Goal: Information Seeking & Learning: Compare options

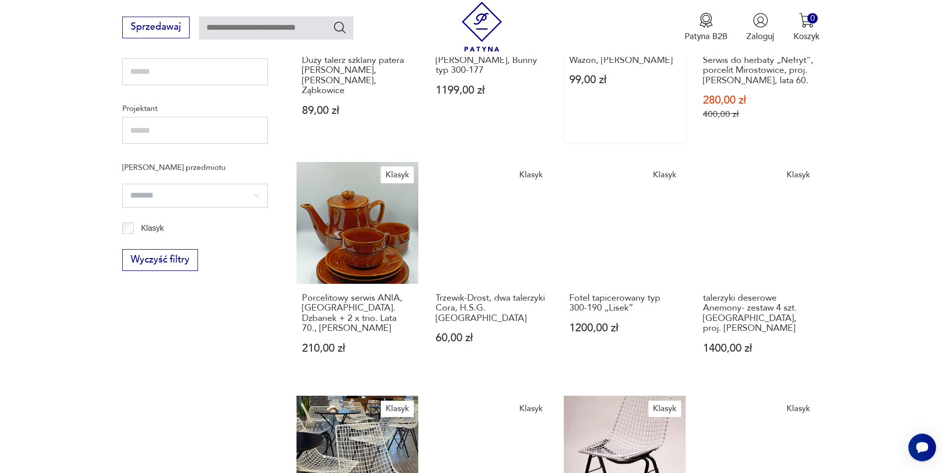
scroll to position [757, 0]
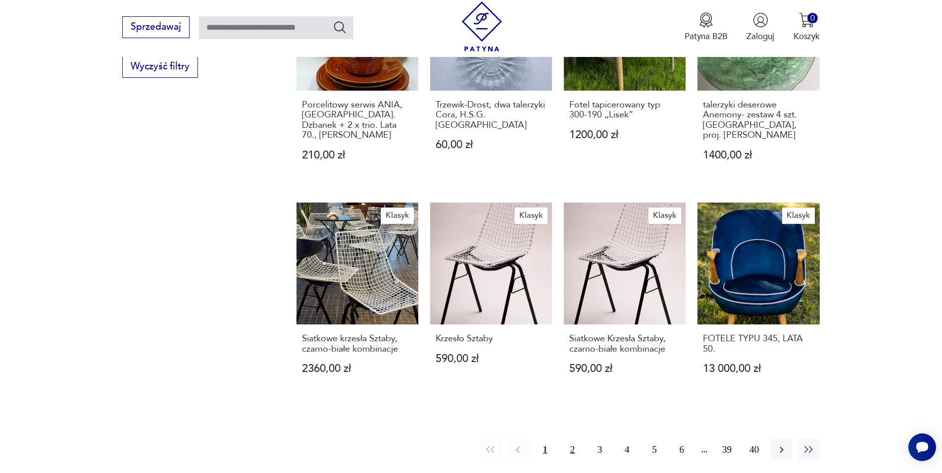
click at [569, 451] on button "2" at bounding box center [572, 449] width 21 height 21
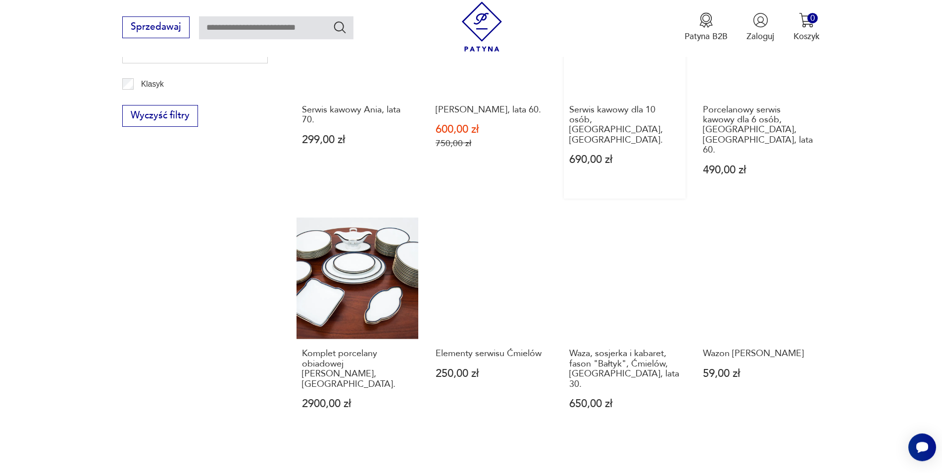
scroll to position [716, 0]
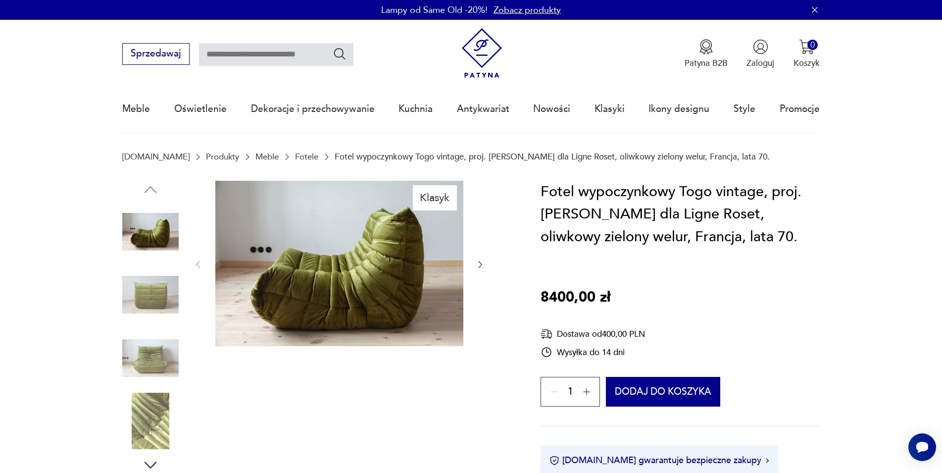
click at [160, 285] on img at bounding box center [150, 294] width 56 height 56
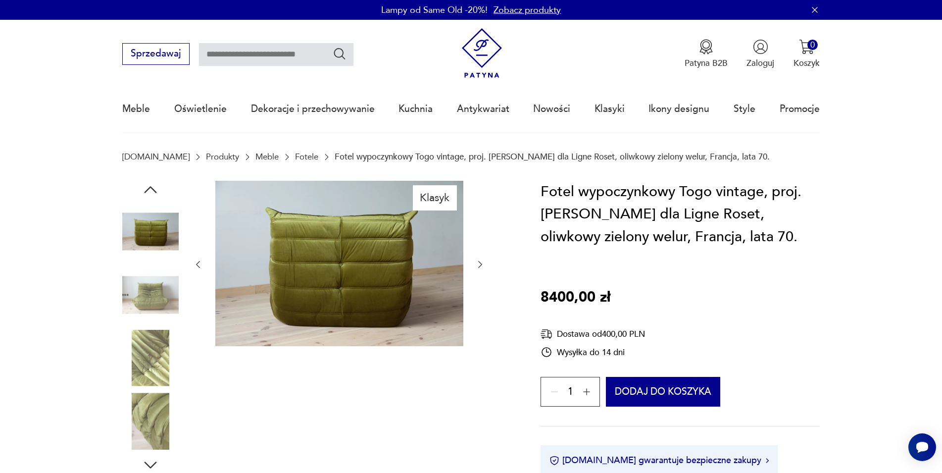
click at [140, 328] on div at bounding box center [150, 264] width 56 height 248
click at [138, 367] on img at bounding box center [150, 358] width 56 height 56
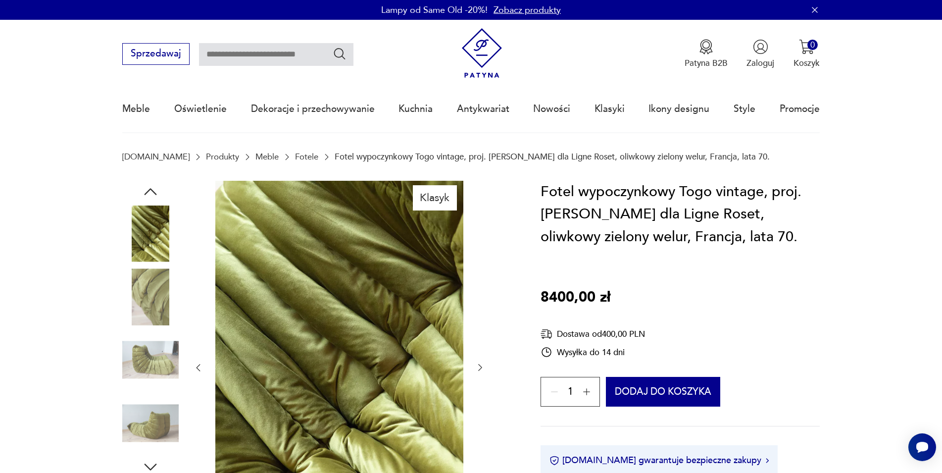
click at [139, 382] on img at bounding box center [150, 360] width 56 height 56
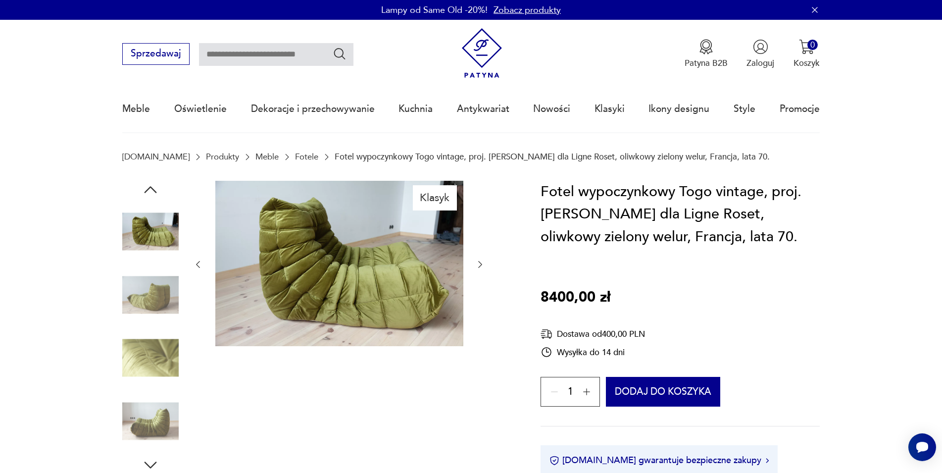
click at [143, 313] on img at bounding box center [150, 294] width 56 height 56
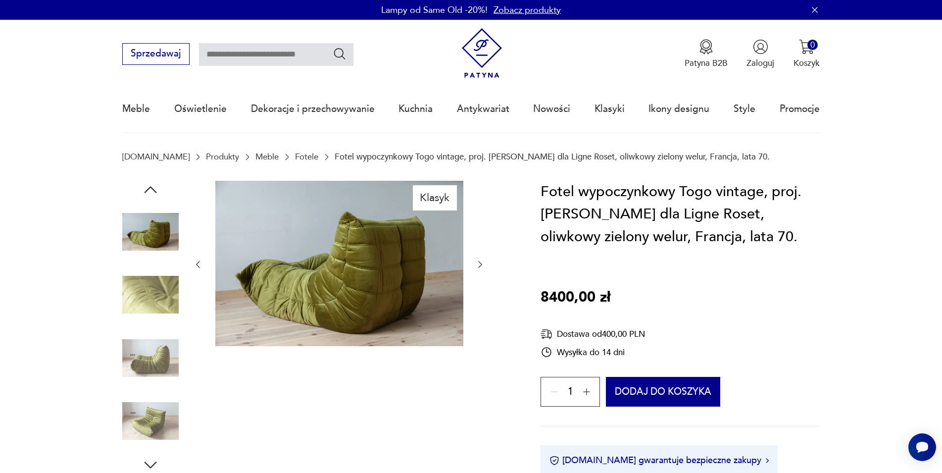
click at [151, 365] on img at bounding box center [150, 358] width 56 height 56
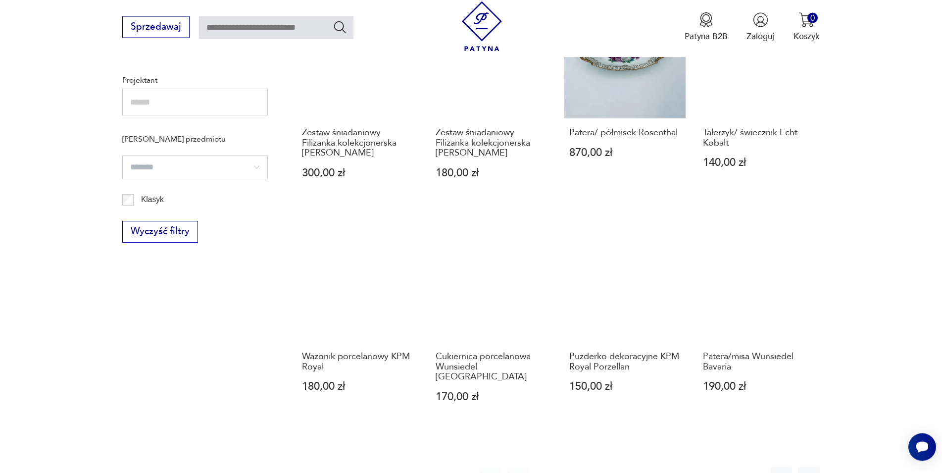
scroll to position [959, 0]
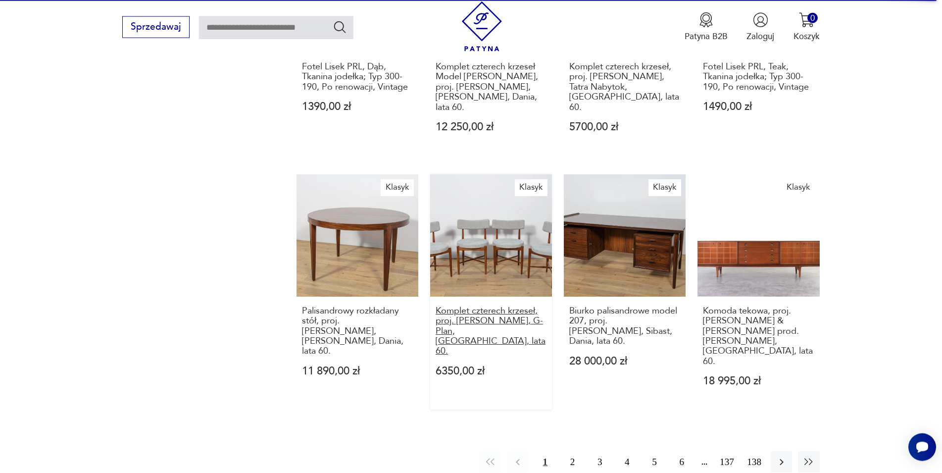
scroll to position [876, 0]
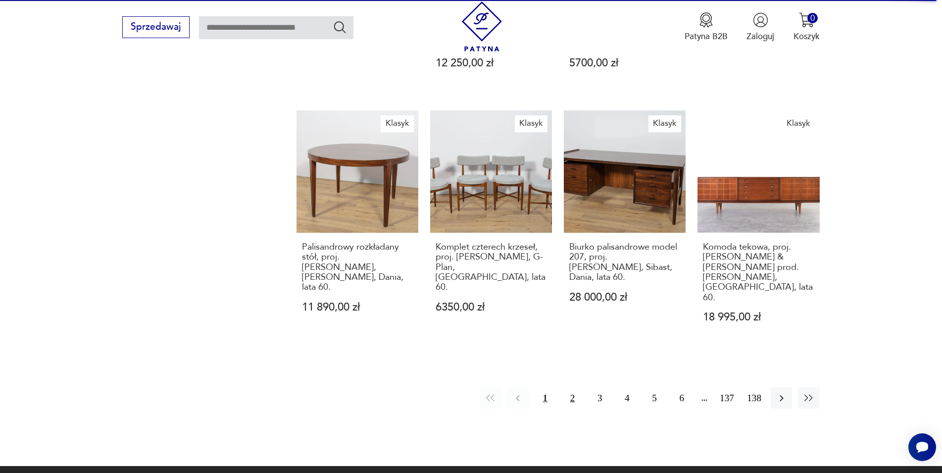
click at [568, 387] on button "2" at bounding box center [572, 397] width 21 height 21
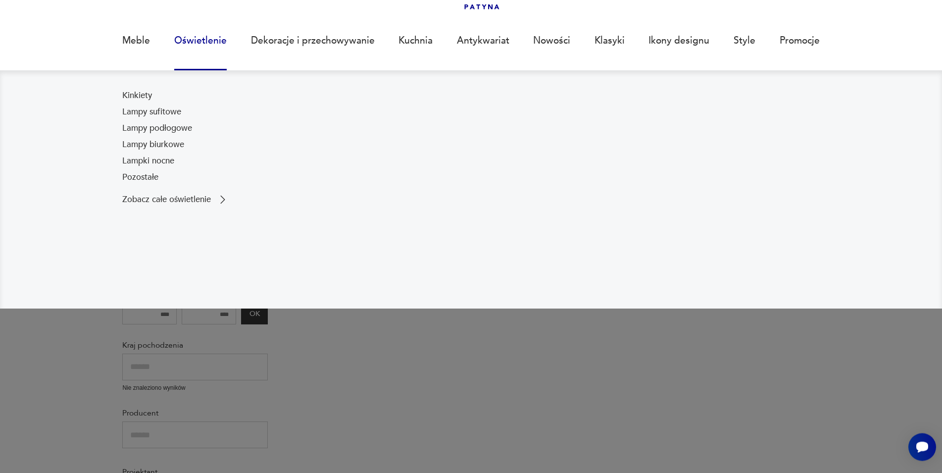
scroll to position [59, 0]
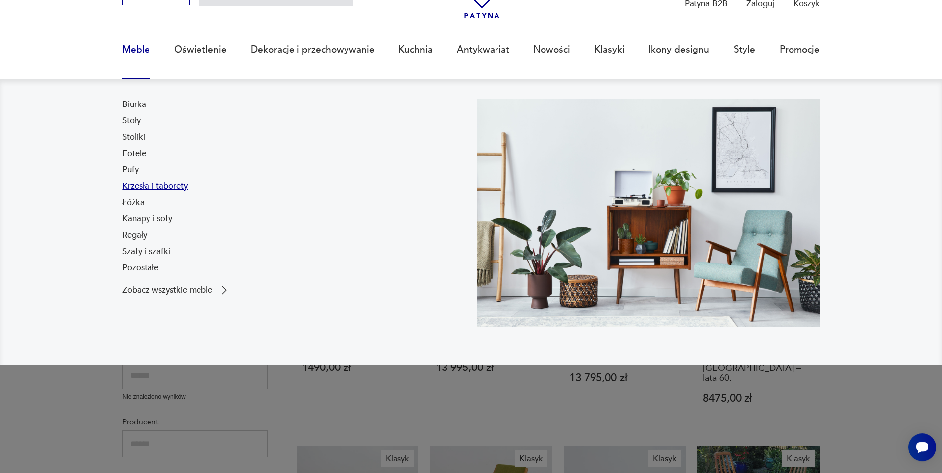
click at [136, 185] on link "Krzesła i taborety" at bounding box center [154, 186] width 65 height 12
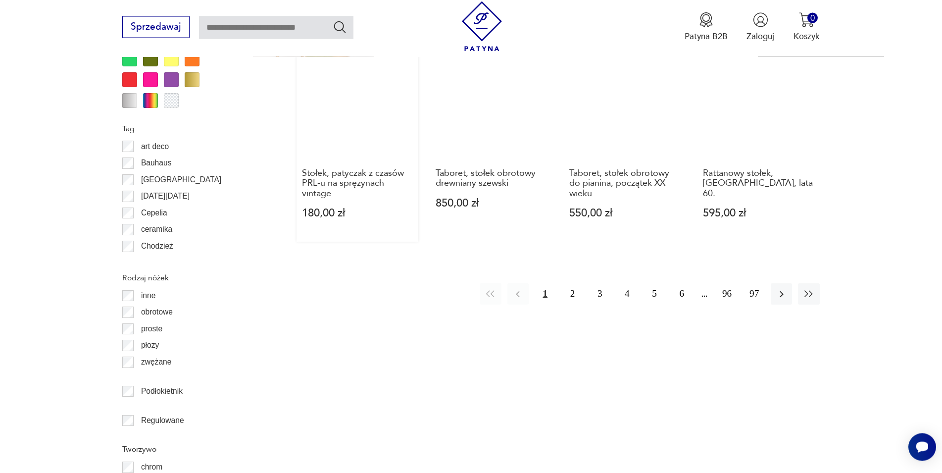
scroll to position [1244, 0]
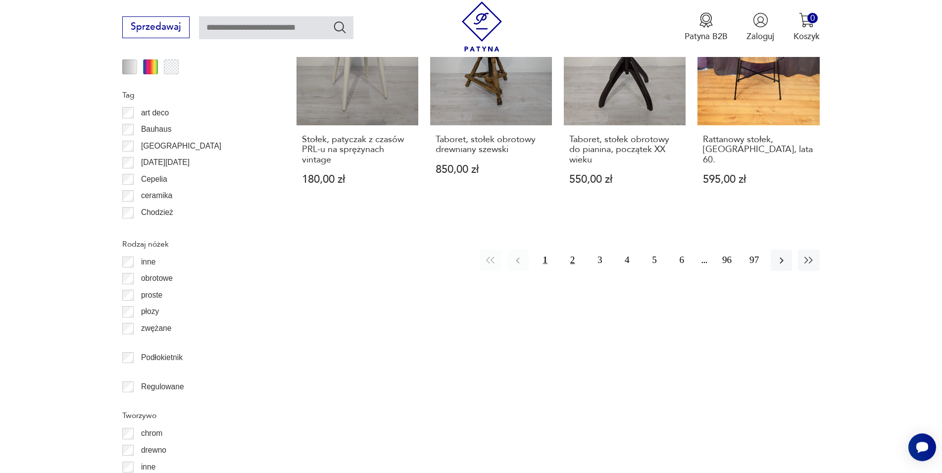
click at [578, 250] on button "2" at bounding box center [572, 260] width 21 height 21
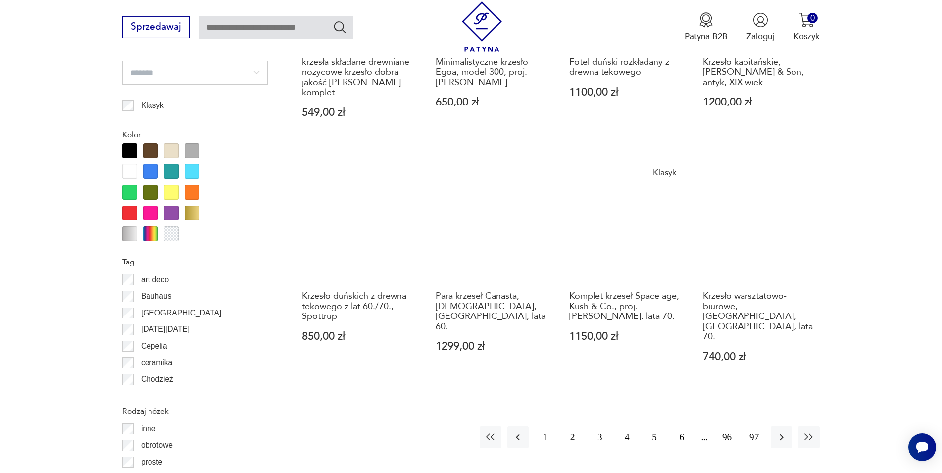
scroll to position [1087, 0]
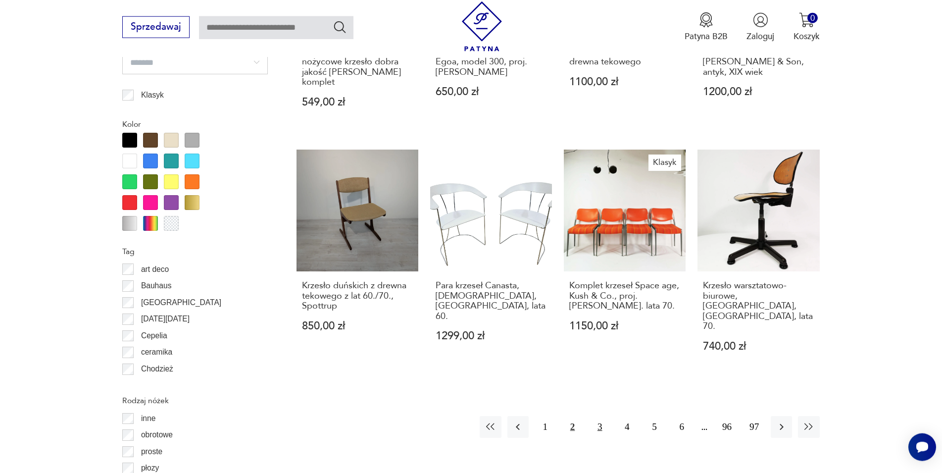
click at [602, 416] on button "3" at bounding box center [599, 426] width 21 height 21
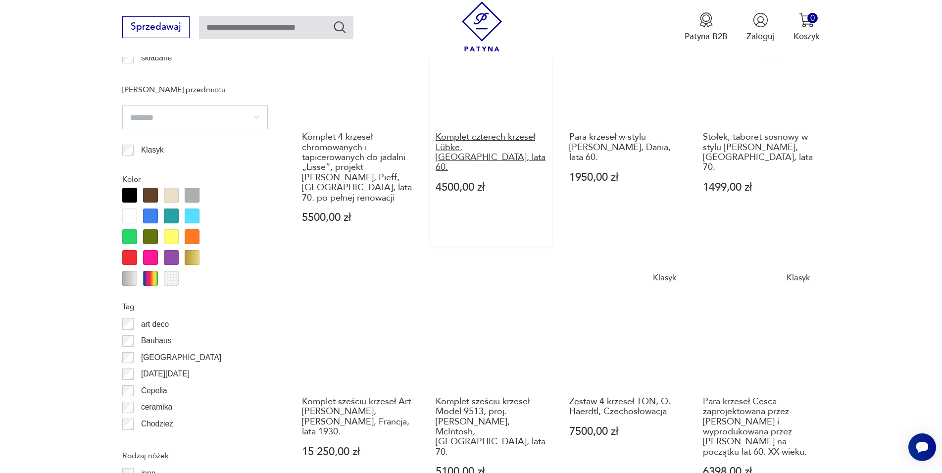
scroll to position [1188, 0]
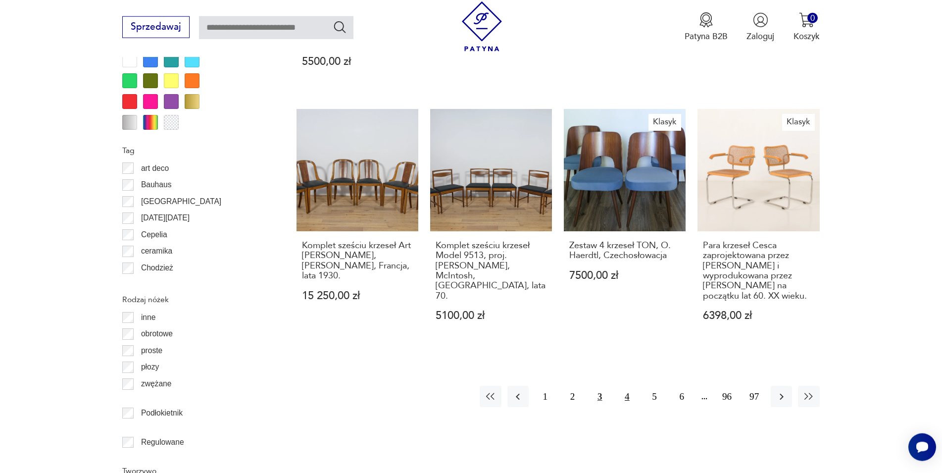
click at [624, 386] on button "4" at bounding box center [626, 396] width 21 height 21
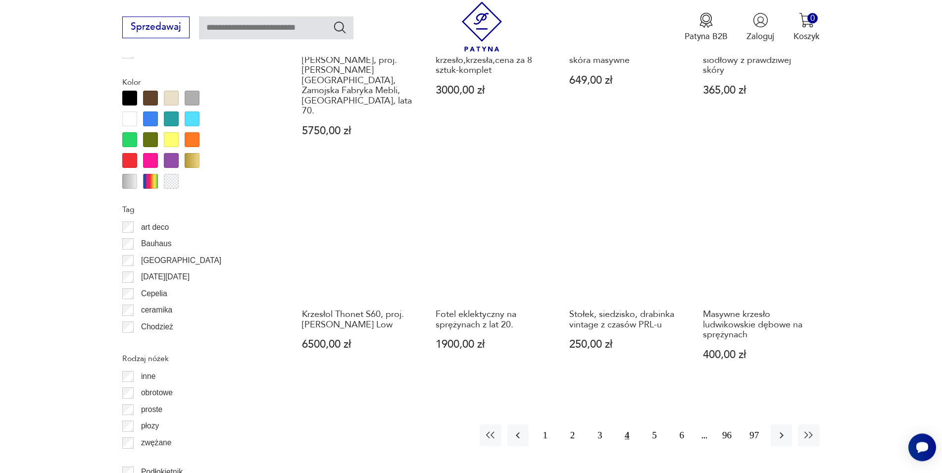
scroll to position [1138, 0]
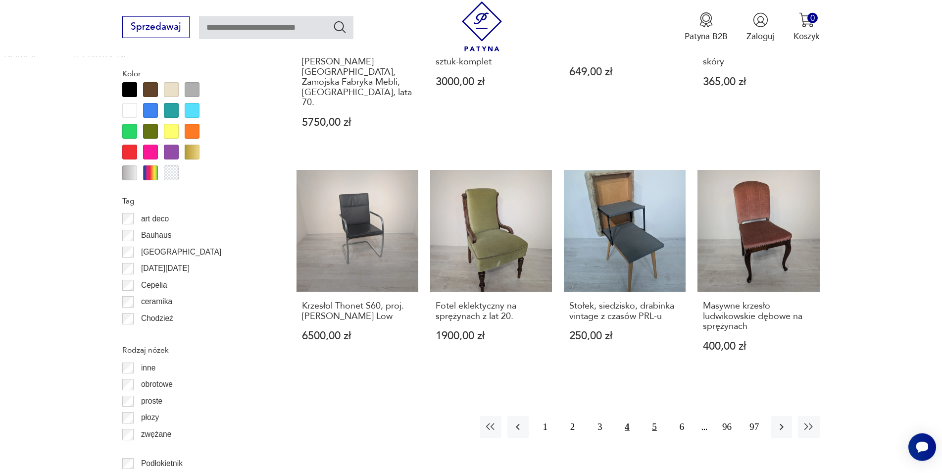
click at [651, 416] on button "5" at bounding box center [654, 426] width 21 height 21
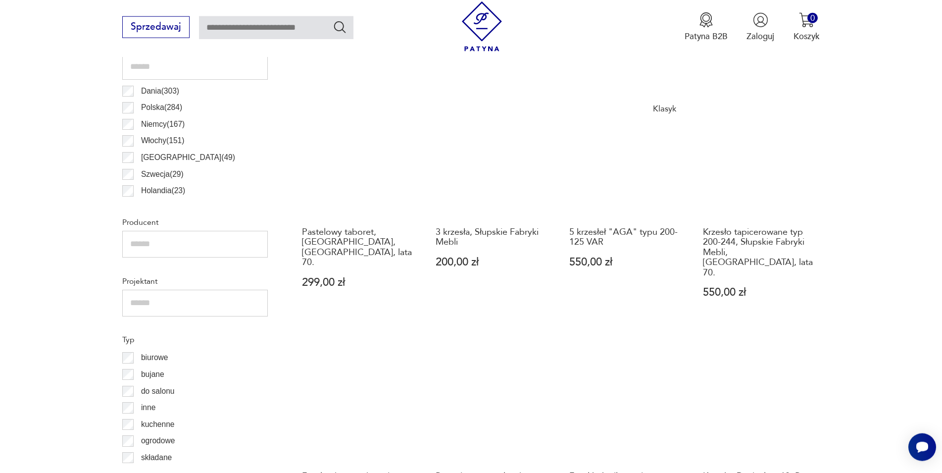
scroll to position [986, 0]
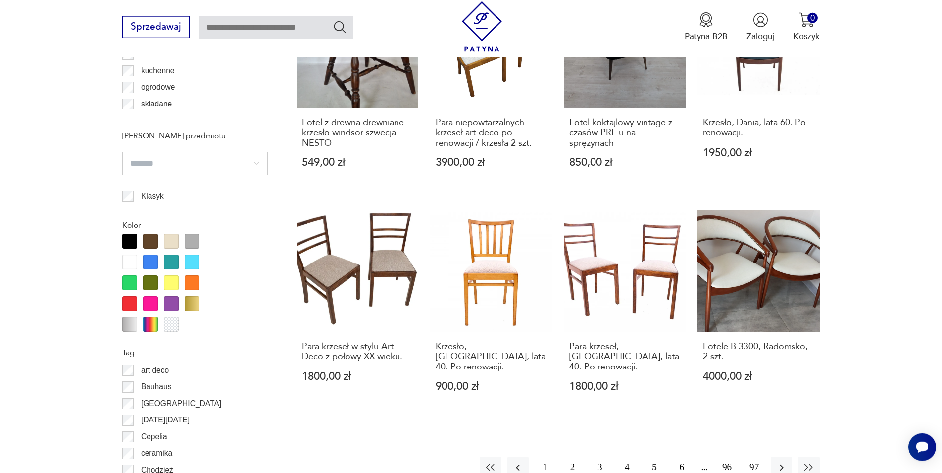
click at [684, 456] on button "6" at bounding box center [681, 466] width 21 height 21
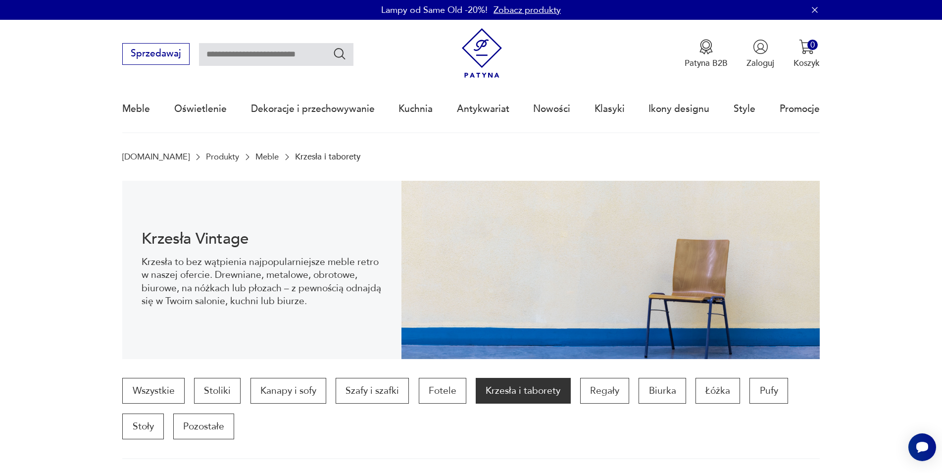
click at [258, 61] on input "text" at bounding box center [276, 54] width 154 height 23
type input "*****"
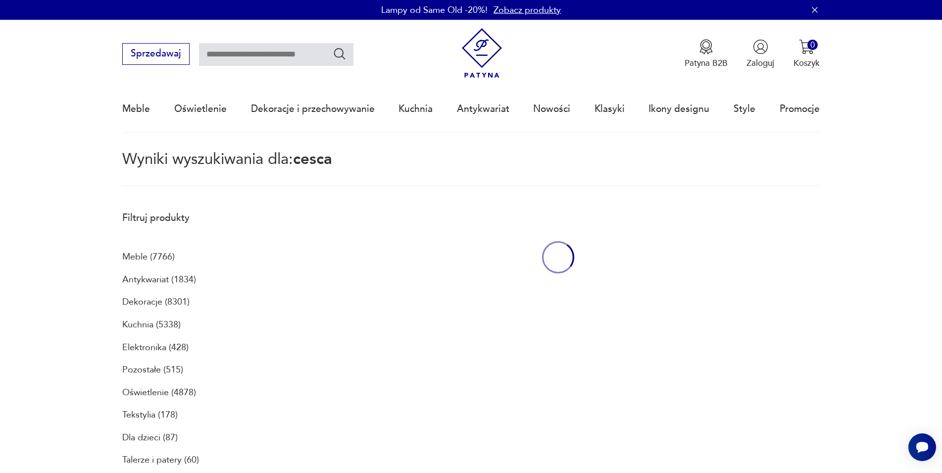
type input "*****"
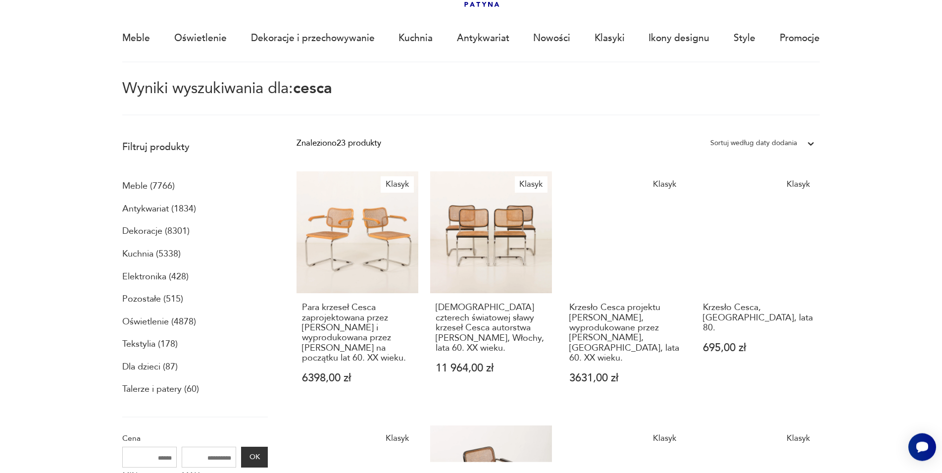
scroll to position [67, 0]
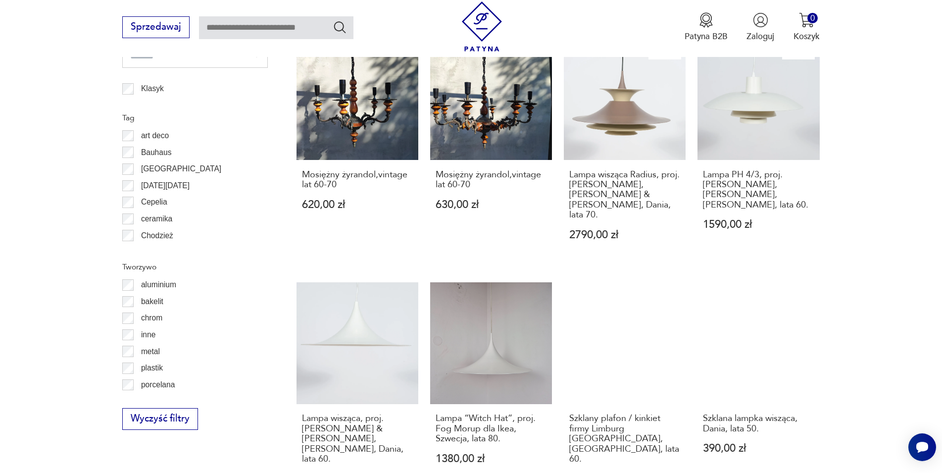
scroll to position [1161, 0]
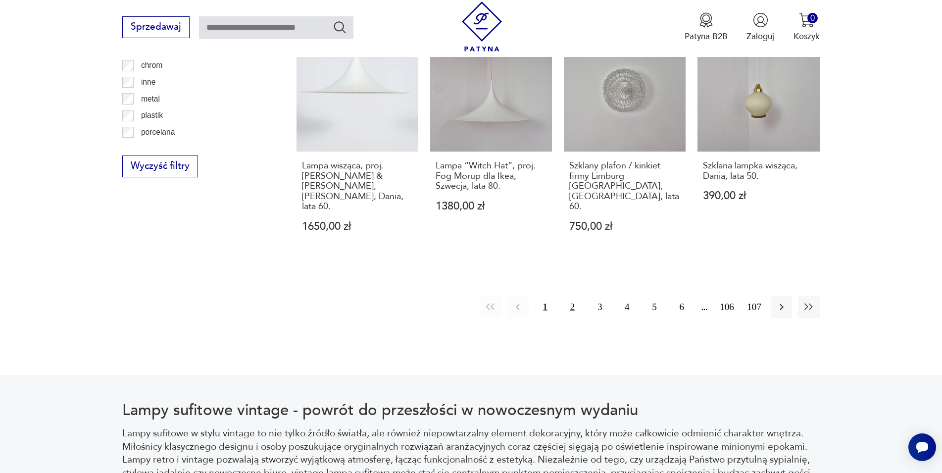
click at [572, 296] on button "2" at bounding box center [572, 306] width 21 height 21
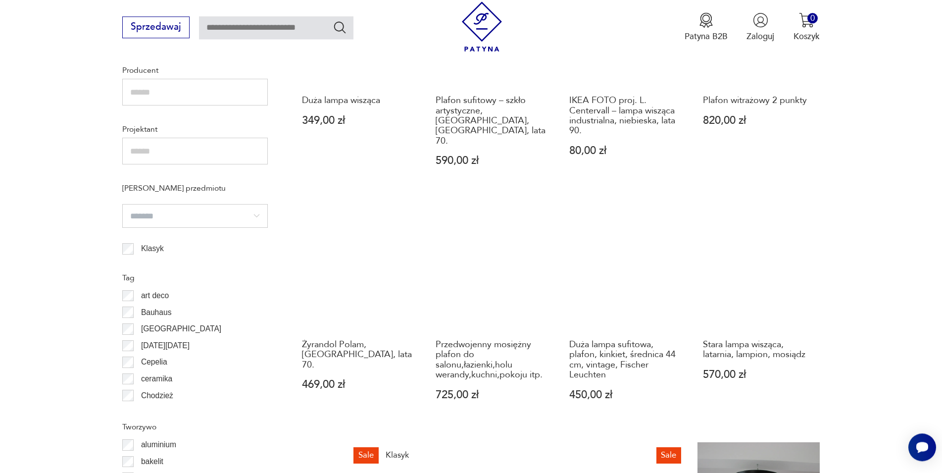
scroll to position [1002, 0]
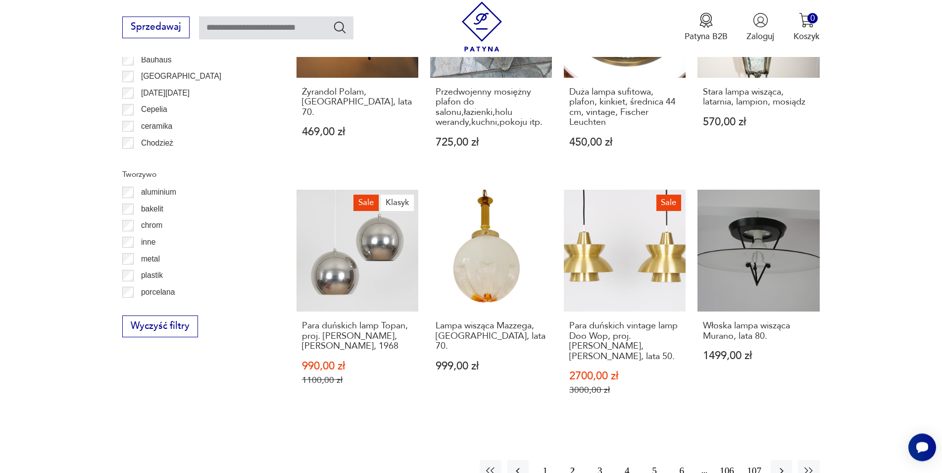
click at [596, 460] on button "3" at bounding box center [599, 470] width 21 height 21
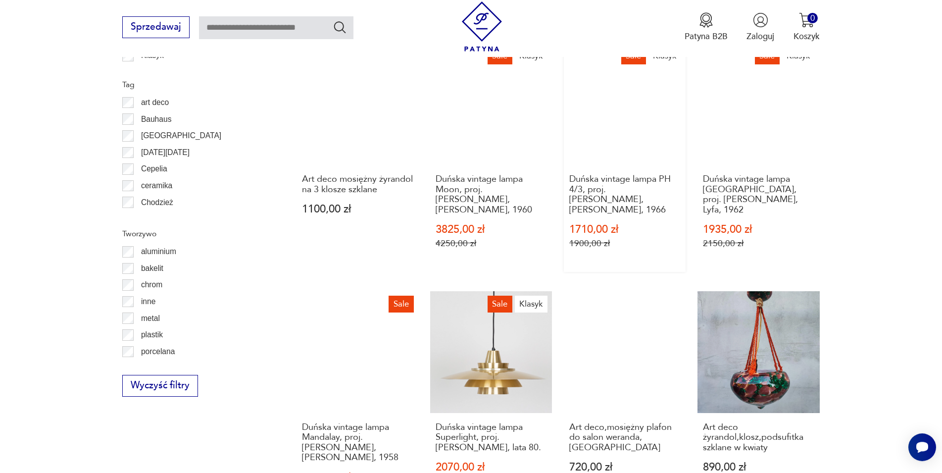
scroll to position [1052, 0]
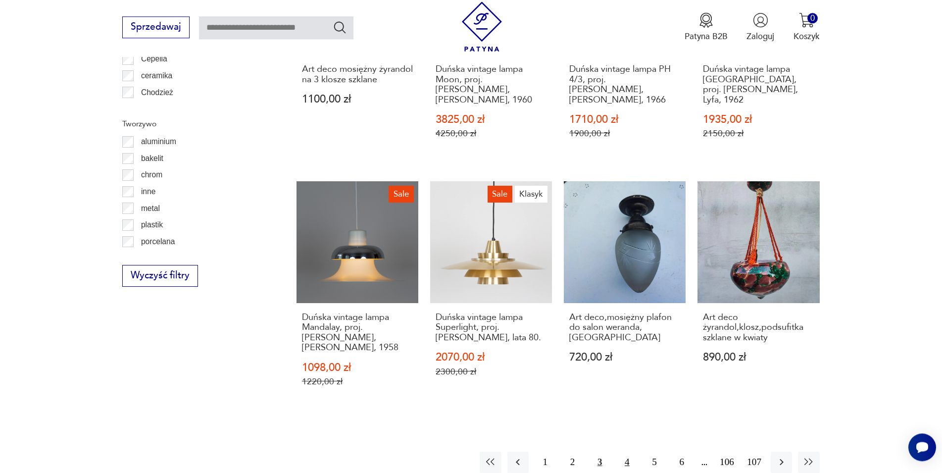
click at [632, 452] on button "4" at bounding box center [626, 462] width 21 height 21
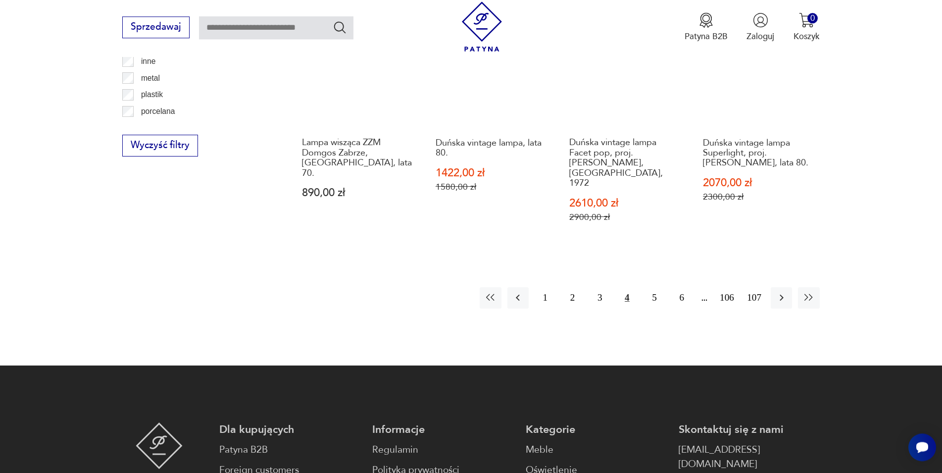
scroll to position [1204, 0]
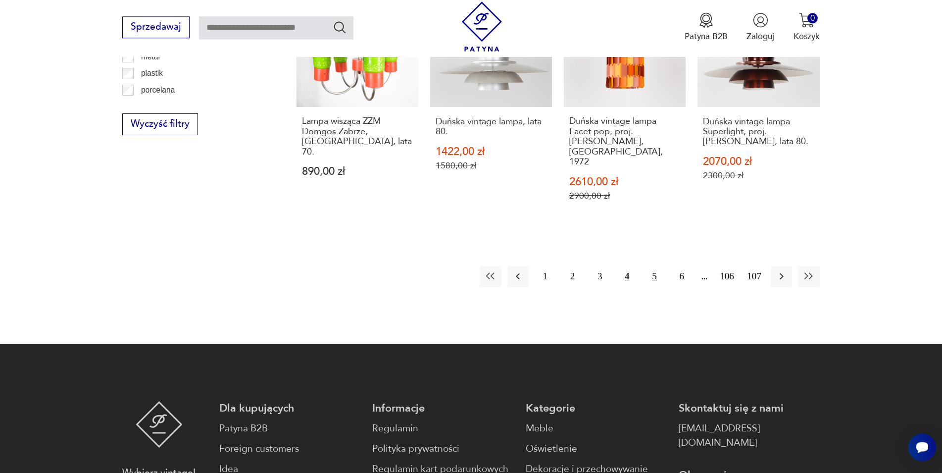
click at [654, 266] on button "5" at bounding box center [654, 276] width 21 height 21
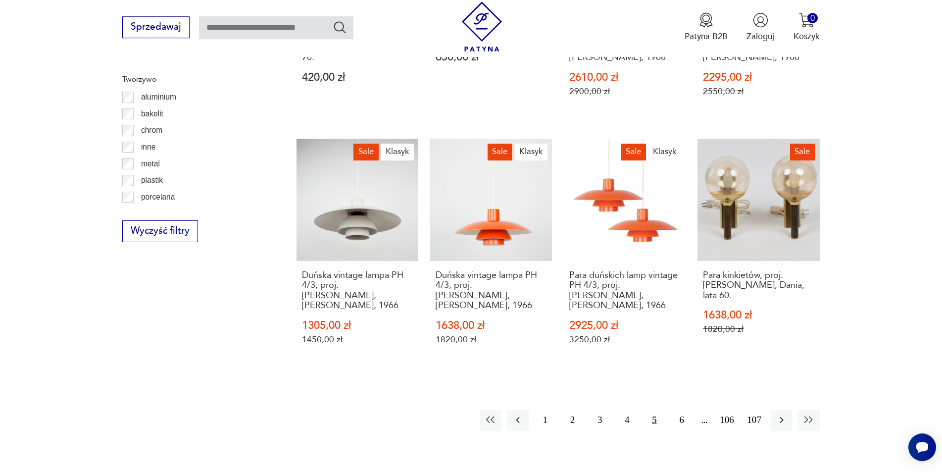
scroll to position [1103, 0]
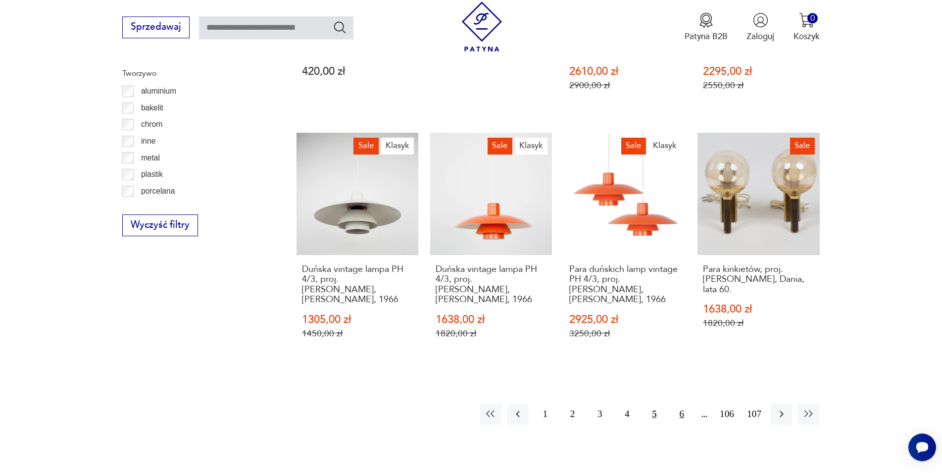
click at [675, 403] on button "6" at bounding box center [681, 413] width 21 height 21
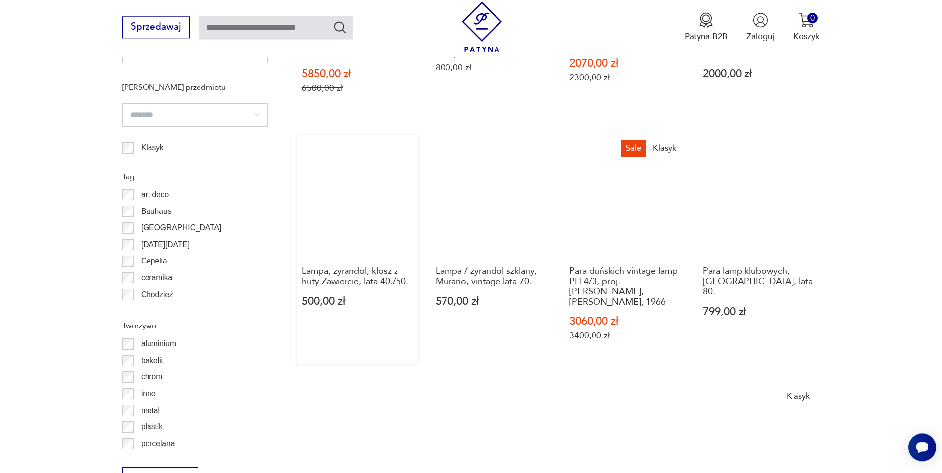
scroll to position [1052, 0]
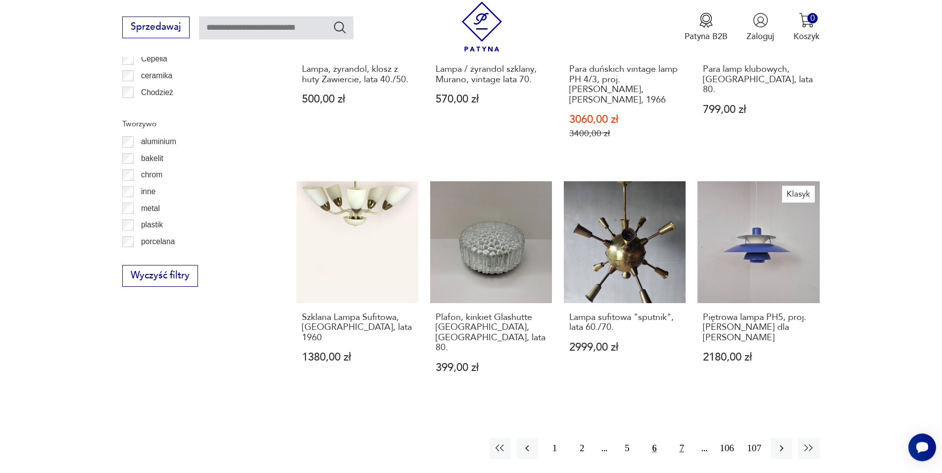
click at [684, 438] on button "7" at bounding box center [681, 448] width 21 height 21
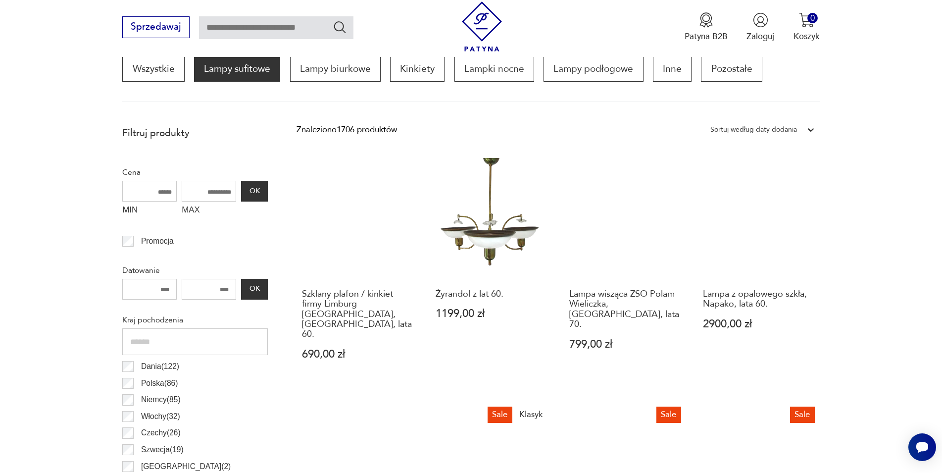
scroll to position [295, 0]
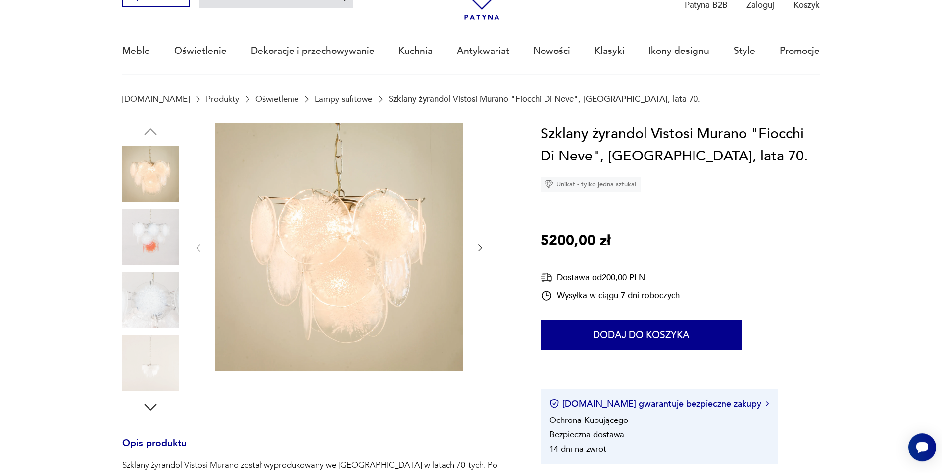
scroll to position [50, 0]
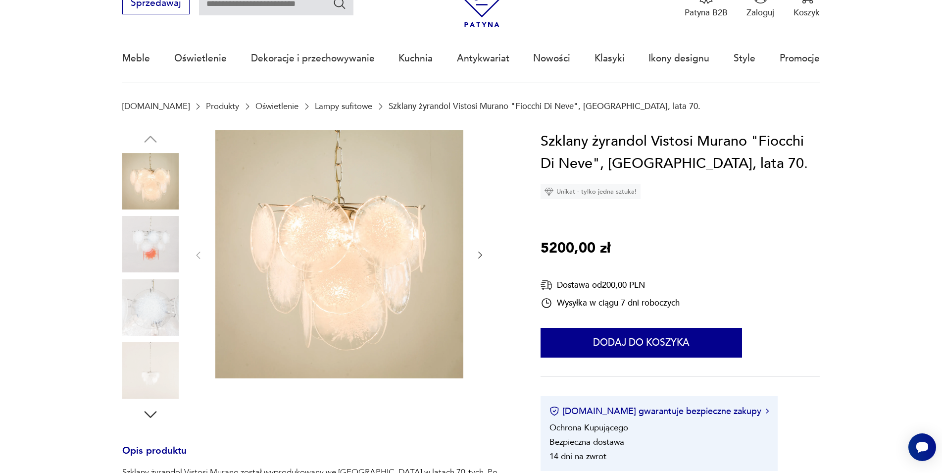
click at [170, 232] on img at bounding box center [150, 244] width 56 height 56
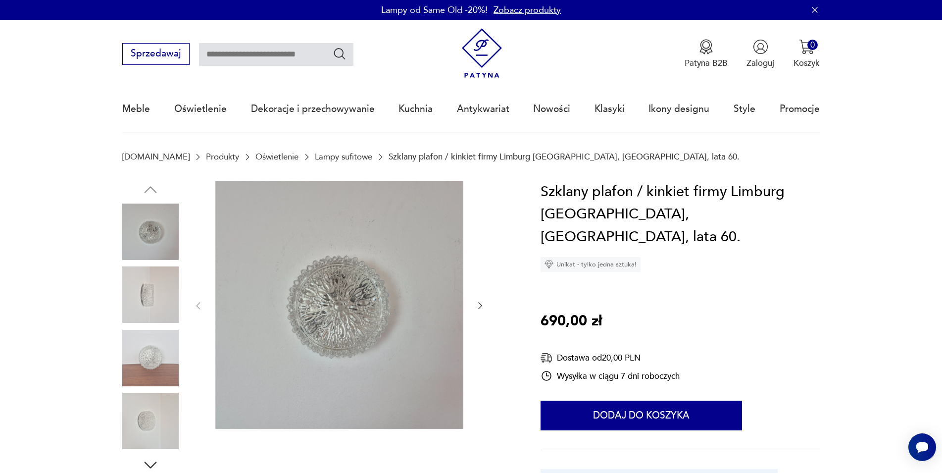
click at [144, 348] on img at bounding box center [150, 358] width 56 height 56
